Goal: Find specific fact: Find specific page/section

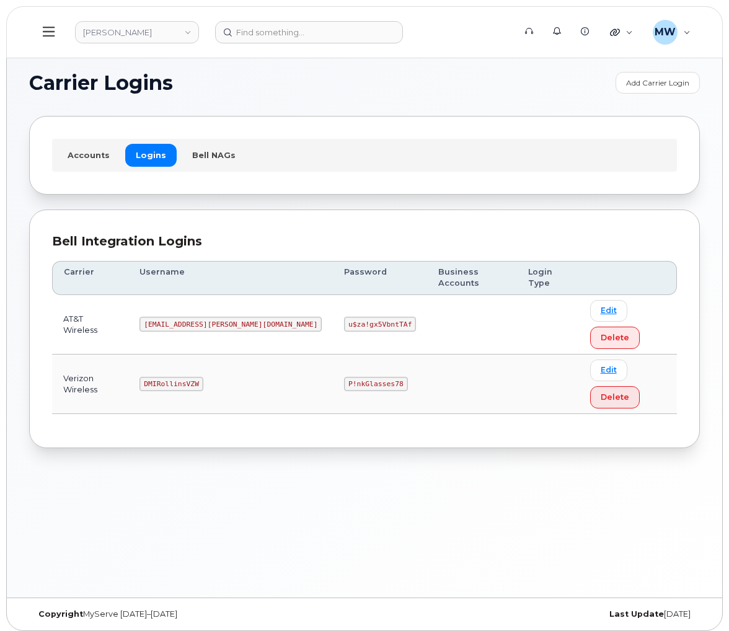
click at [202, 377] on code "DMIRollinsVZW" at bounding box center [171, 384] width 63 height 15
copy code "DMIRollinsVZW"
click at [344, 377] on code "P!nkGlasses78" at bounding box center [375, 384] width 63 height 15
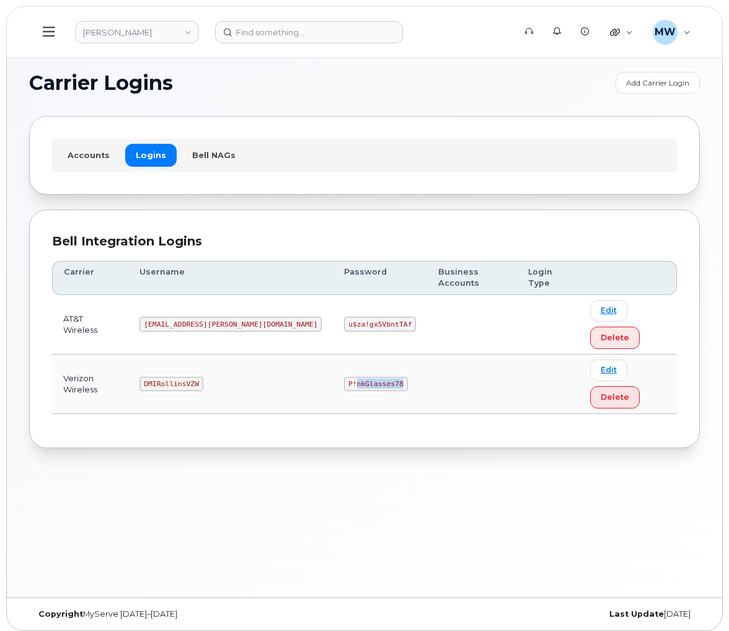
click at [344, 377] on code "P!nkGlasses78" at bounding box center [375, 384] width 63 height 15
copy code "P!nkGlasses78"
click at [198, 317] on code "[EMAIL_ADDRESS][PERSON_NAME][DOMAIN_NAME]" at bounding box center [231, 324] width 182 height 15
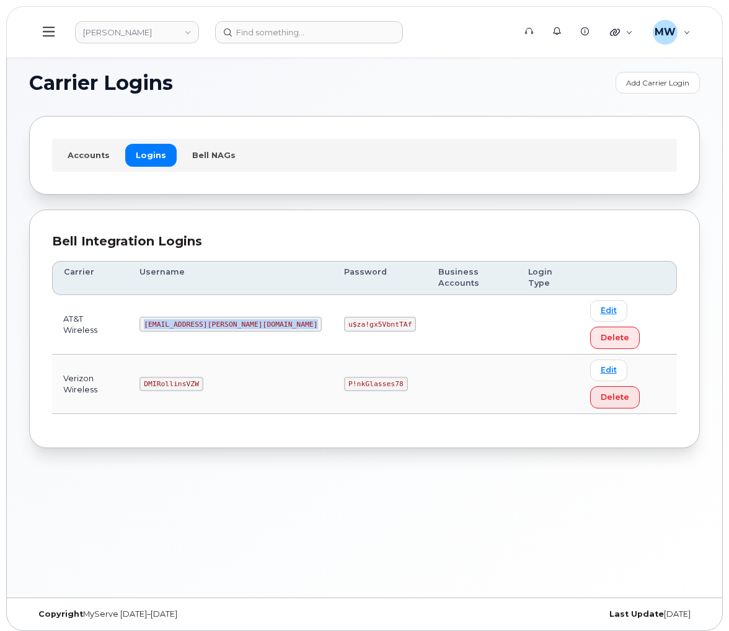
click at [198, 317] on code "[EMAIL_ADDRESS][PERSON_NAME][DOMAIN_NAME]" at bounding box center [231, 324] width 182 height 15
copy code "[EMAIL_ADDRESS][PERSON_NAME][DOMAIN_NAME]"
click at [344, 317] on code "u$za!gx5VbntTAf" at bounding box center [380, 324] width 72 height 15
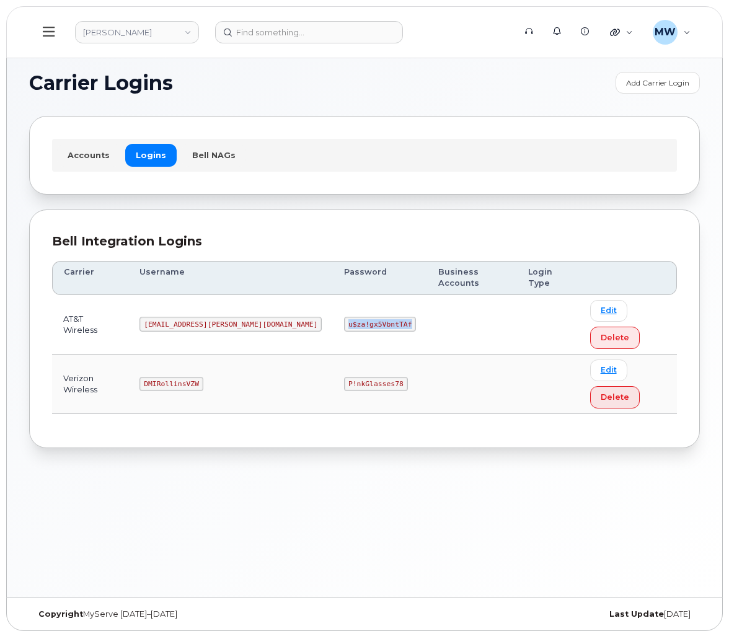
copy code "u$za!gx5VbntTAf"
